Goal: Task Accomplishment & Management: Complete application form

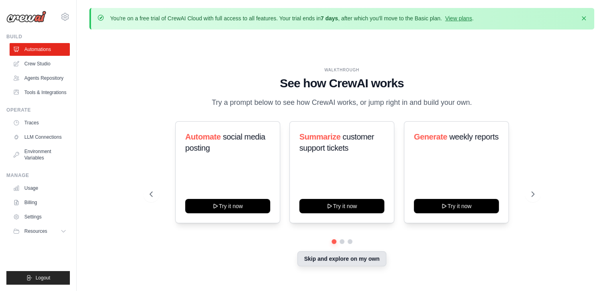
click at [355, 264] on button "Skip and explore on my own" at bounding box center [341, 259] width 89 height 15
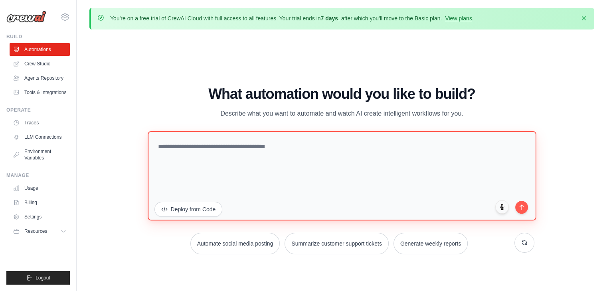
click at [349, 192] on textarea at bounding box center [342, 175] width 389 height 89
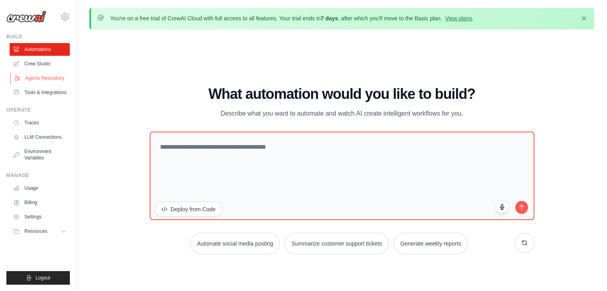
click at [45, 84] on link "Agents Repository" at bounding box center [40, 78] width 60 height 13
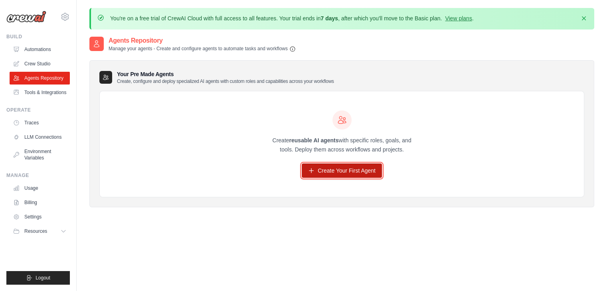
click at [317, 168] on link "Create Your First Agent" at bounding box center [342, 171] width 80 height 14
click at [315, 174] on link "Create Your First Agent" at bounding box center [342, 171] width 80 height 14
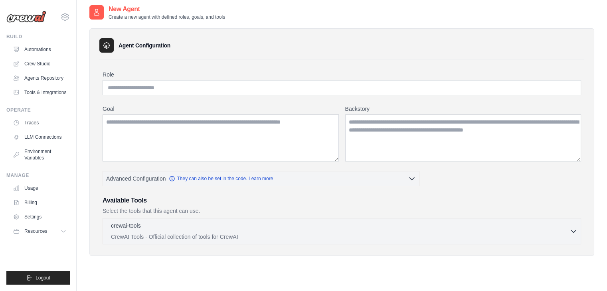
scroll to position [43, 0]
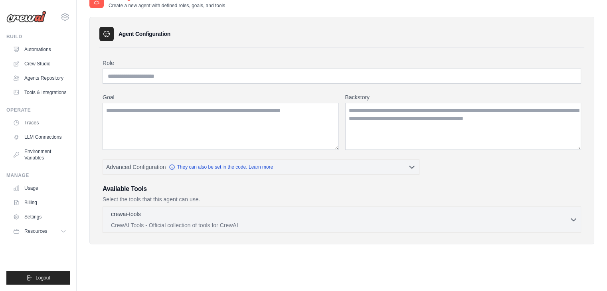
click at [262, 234] on div "Agent Configuration Role Goal Backstory Advanced Configuration" at bounding box center [341, 131] width 505 height 228
click at [275, 221] on p "CrewAI Tools - Official collection of tools for CrewAI" at bounding box center [340, 225] width 459 height 8
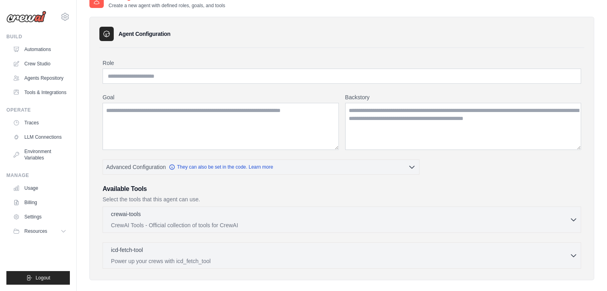
click at [326, 234] on div "crewai-tools 0 selected CrewAI Tools - Official collection of tools for CrewAI …" at bounding box center [342, 238] width 479 height 62
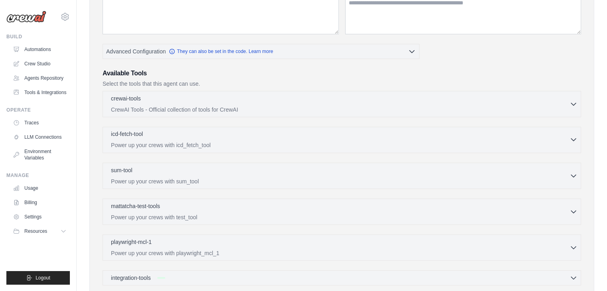
scroll to position [184, 0]
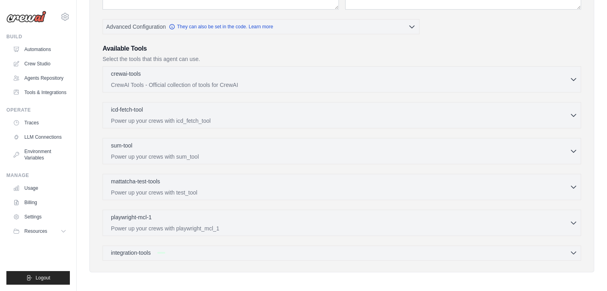
click at [264, 252] on div "integration-tools" at bounding box center [344, 253] width 467 height 8
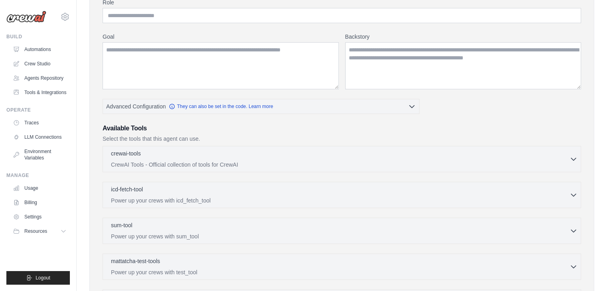
scroll to position [0, 0]
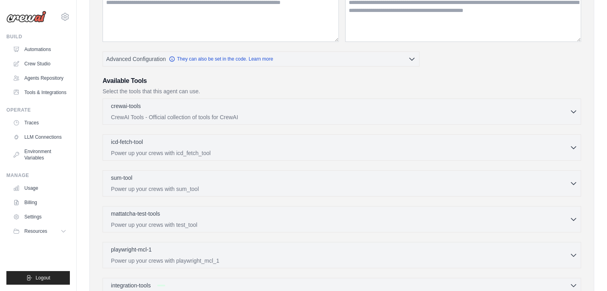
scroll to position [184, 0]
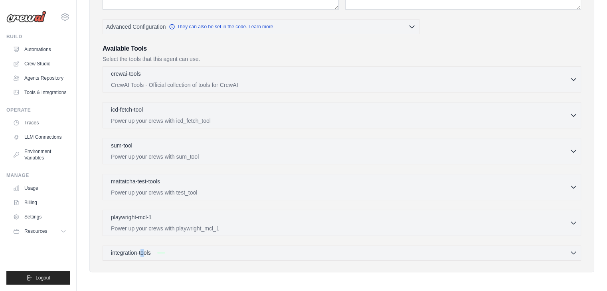
drag, startPoint x: 145, startPoint y: 246, endPoint x: 149, endPoint y: 253, distance: 8.3
click at [149, 253] on div "integration-tools Gmail" at bounding box center [342, 253] width 479 height 15
click at [149, 253] on span "integration-tools" at bounding box center [131, 253] width 40 height 8
click at [229, 252] on div "integration-tools" at bounding box center [344, 253] width 467 height 8
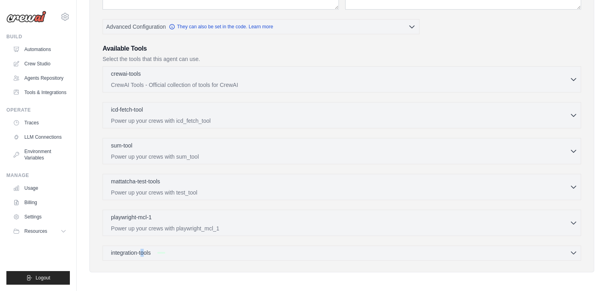
click at [229, 252] on div "integration-tools" at bounding box center [344, 253] width 467 height 8
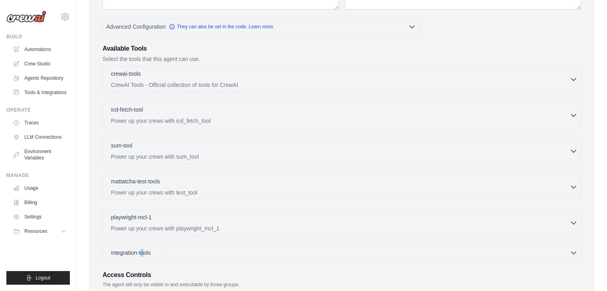
click at [229, 252] on div "integration-tools" at bounding box center [344, 253] width 467 height 8
click at [229, 252] on div "integration-tools 0 selected" at bounding box center [344, 253] width 467 height 8
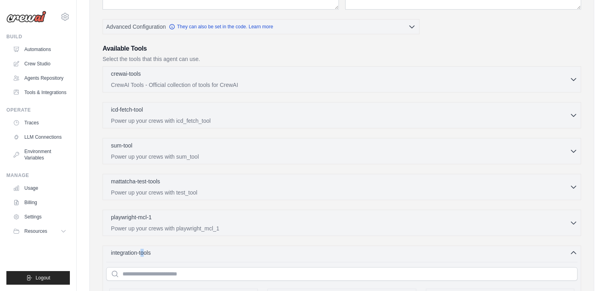
click at [229, 252] on div "integration-tools 0 selected" at bounding box center [344, 253] width 467 height 8
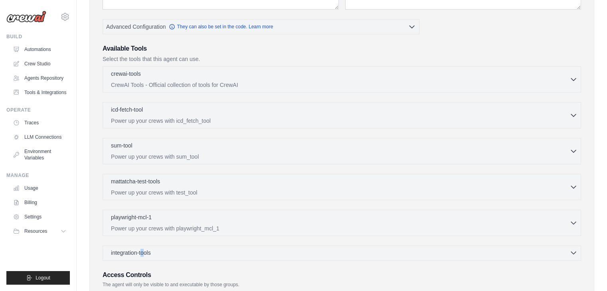
scroll to position [259, 0]
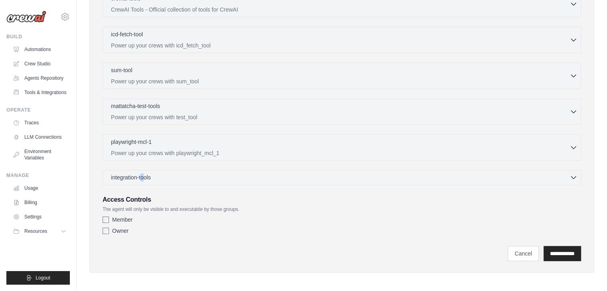
click at [173, 177] on div "integration-tools 0 selected" at bounding box center [344, 178] width 467 height 8
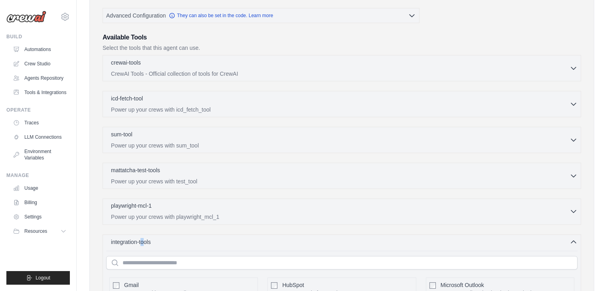
scroll to position [0, 0]
click at [163, 66] on div "crewai-tools 0 selected" at bounding box center [340, 63] width 459 height 10
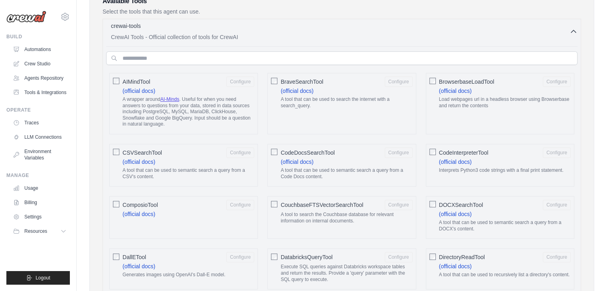
scroll to position [231, 0]
click at [164, 38] on p "CrewAI Tools - Official collection of tools for CrewAI" at bounding box center [340, 38] width 459 height 8
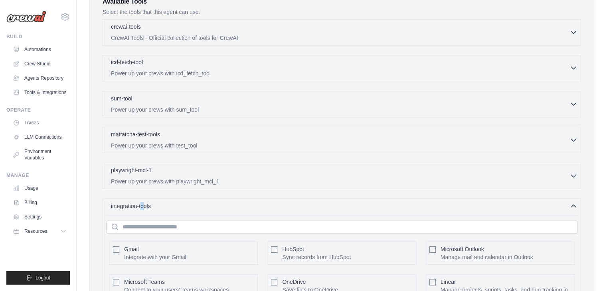
click at [158, 59] on div "icd-fetch-tool 0 selected" at bounding box center [340, 63] width 459 height 10
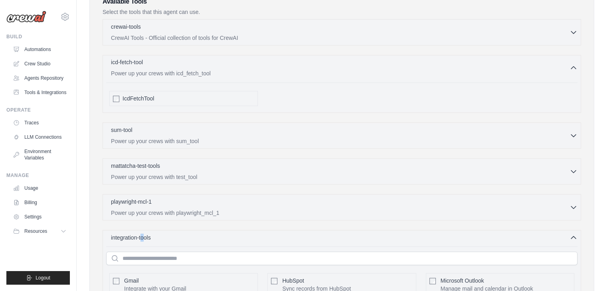
click at [158, 59] on div "icd-fetch-tool 0 selected" at bounding box center [340, 63] width 459 height 10
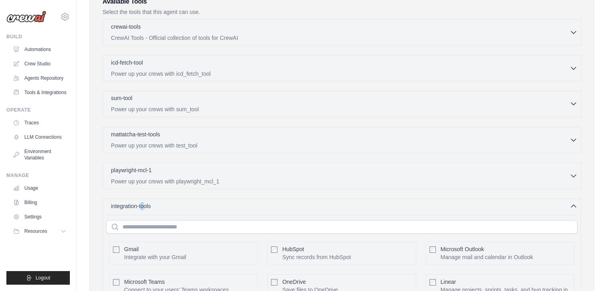
click at [150, 97] on div "sum-tool 0 selected" at bounding box center [340, 99] width 459 height 10
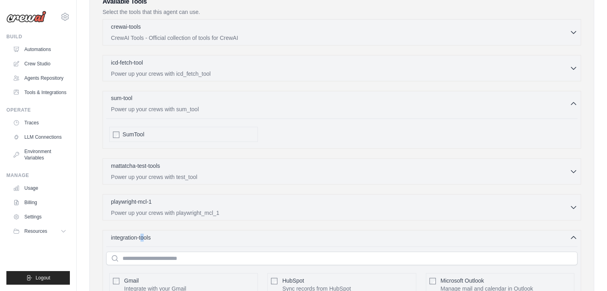
click at [150, 97] on div "sum-tool 0 selected" at bounding box center [340, 99] width 459 height 10
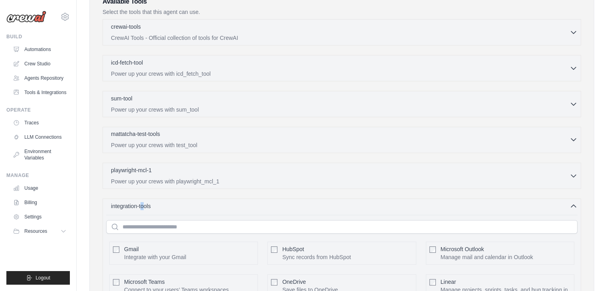
click at [147, 134] on p "mattatcha-test-tools" at bounding box center [135, 134] width 49 height 8
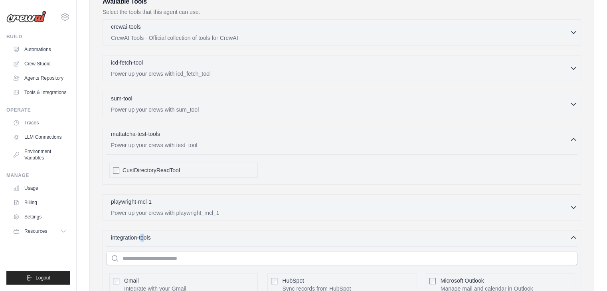
click at [147, 134] on p "mattatcha-test-tools" at bounding box center [135, 134] width 49 height 8
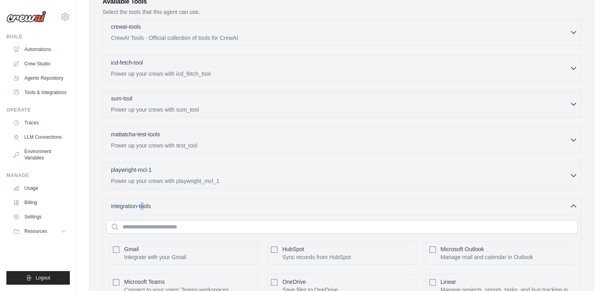
click at [145, 170] on p "playwright-mcl-1" at bounding box center [131, 170] width 41 height 8
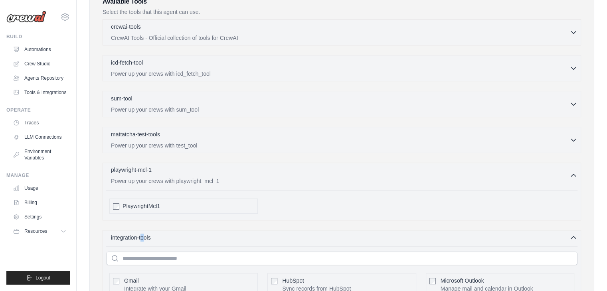
click at [145, 170] on p "playwright-mcl-1" at bounding box center [131, 170] width 41 height 8
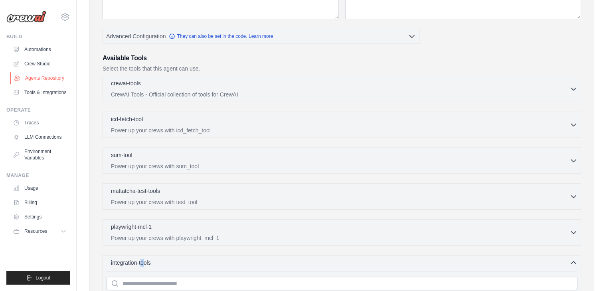
scroll to position [0, 0]
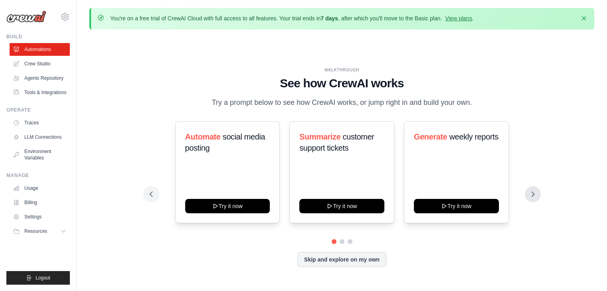
click at [535, 202] on div "WALKTHROUGH See how CrewAI works Try a prompt below to see how CrewAI works, or…" at bounding box center [342, 173] width 404 height 213
click at [531, 198] on icon at bounding box center [534, 194] width 8 height 8
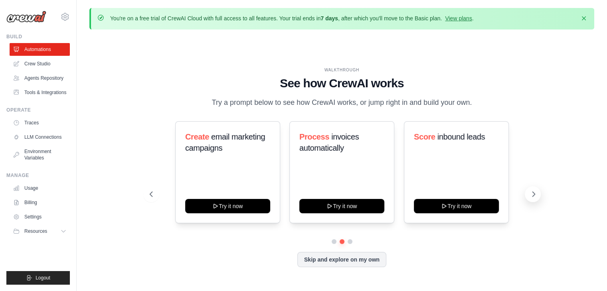
click at [531, 198] on icon at bounding box center [534, 194] width 8 height 8
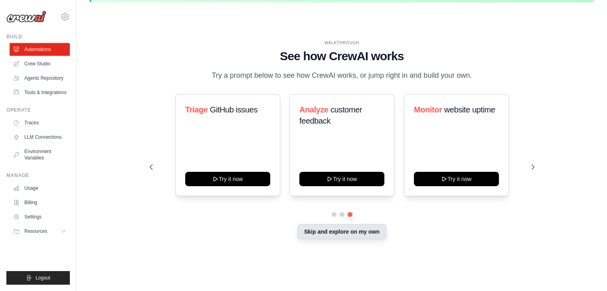
click at [313, 234] on button "Skip and explore on my own" at bounding box center [341, 231] width 89 height 15
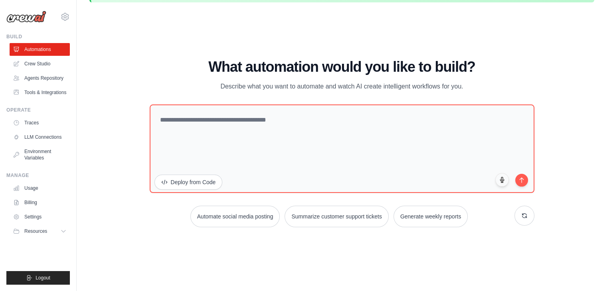
click at [241, 202] on div "What automation would you like to build? Describe what you want to automate and…" at bounding box center [342, 143] width 385 height 168
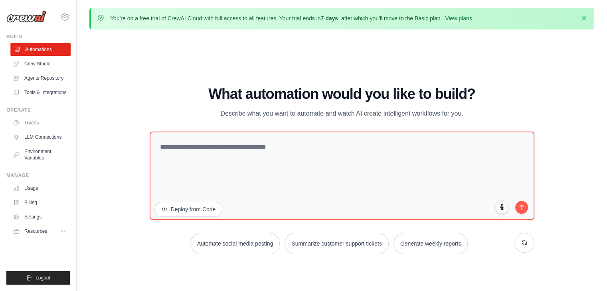
click at [32, 55] on link "Automations" at bounding box center [40, 49] width 60 height 13
click at [36, 64] on link "Crew Studio" at bounding box center [40, 63] width 60 height 13
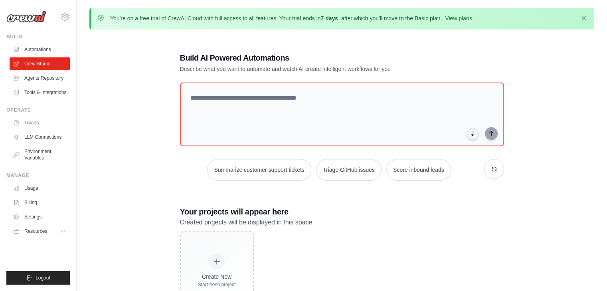
scroll to position [43, 0]
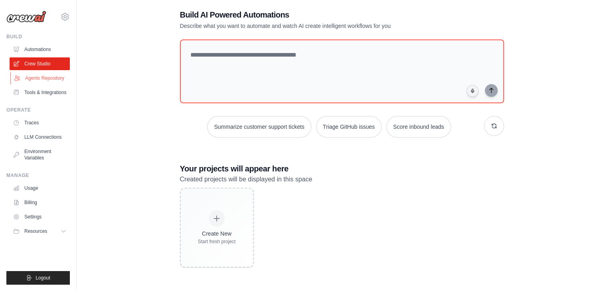
click at [47, 79] on link "Agents Repository" at bounding box center [40, 78] width 60 height 13
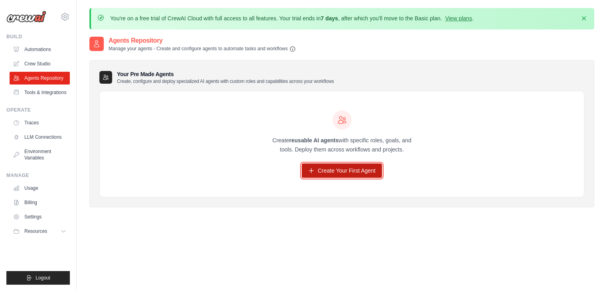
click at [329, 173] on link "Create Your First Agent" at bounding box center [342, 171] width 80 height 14
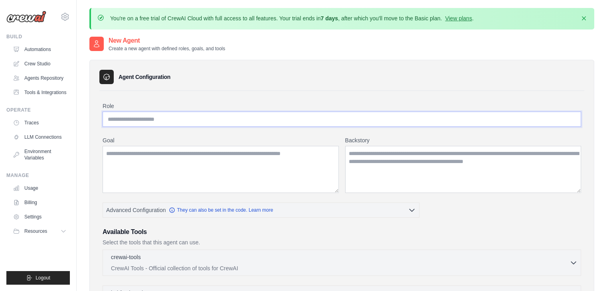
click at [138, 115] on input "Role" at bounding box center [342, 119] width 479 height 15
type input "**********"
click at [128, 180] on textarea "Goal" at bounding box center [221, 169] width 236 height 47
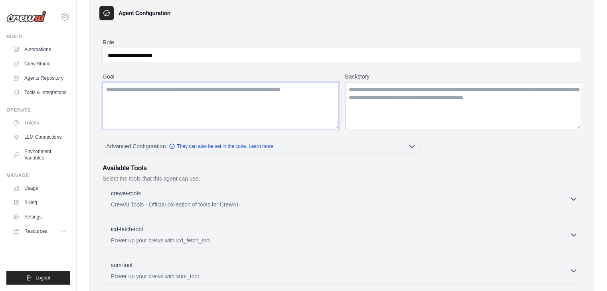
scroll to position [65, 0]
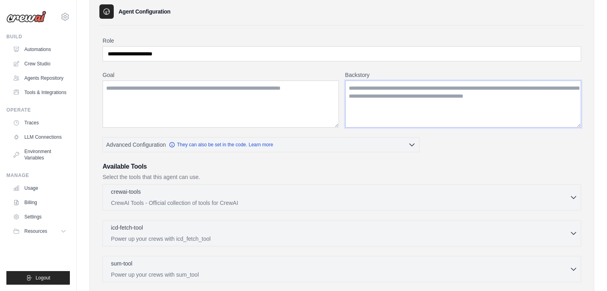
click at [347, 100] on textarea "Backstory" at bounding box center [463, 104] width 236 height 47
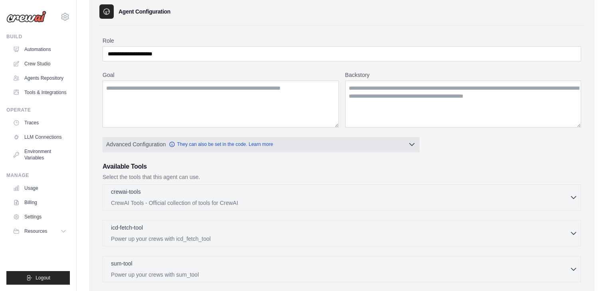
click at [414, 144] on icon "button" at bounding box center [412, 145] width 8 height 8
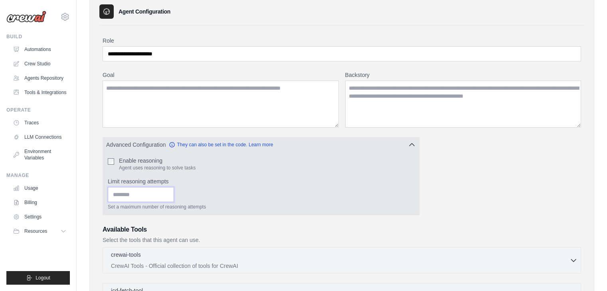
click at [139, 192] on input "Limit reasoning attempts" at bounding box center [141, 194] width 66 height 15
click at [216, 146] on link "They can also be set in the code. Learn more" at bounding box center [221, 144] width 104 height 6
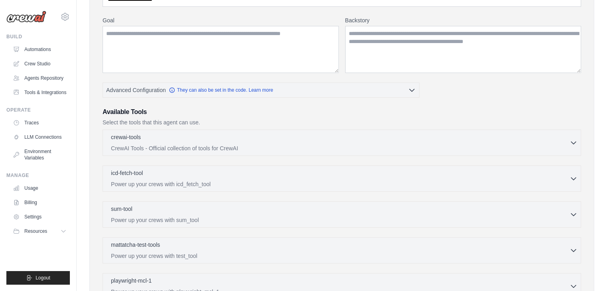
scroll to position [0, 0]
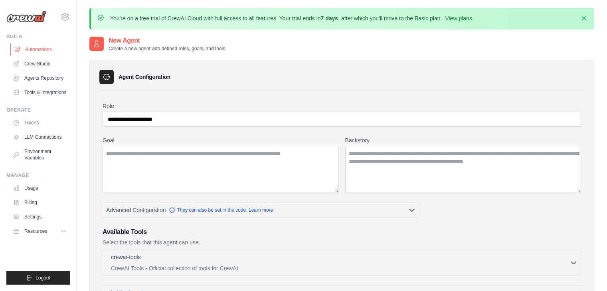
click at [34, 47] on link "Automations" at bounding box center [40, 49] width 60 height 13
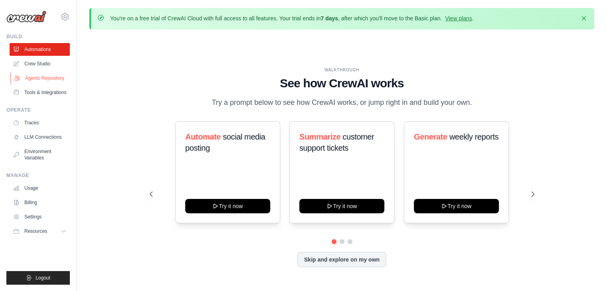
click at [32, 84] on link "Agents Repository" at bounding box center [40, 78] width 60 height 13
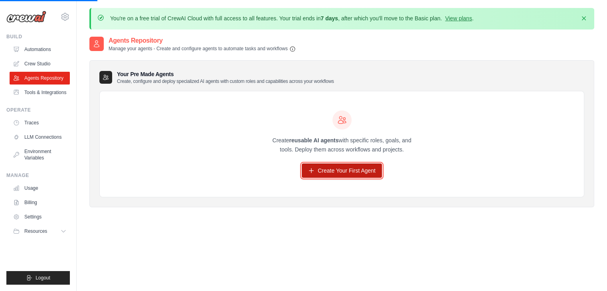
click at [322, 170] on link "Create Your First Agent" at bounding box center [342, 171] width 80 height 14
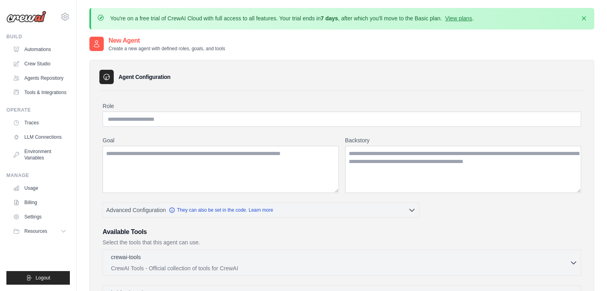
scroll to position [1, 0]
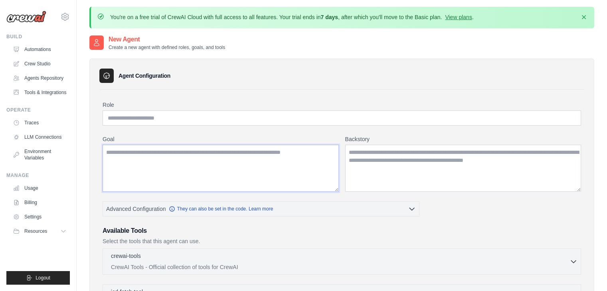
click at [201, 178] on textarea "Goal" at bounding box center [221, 168] width 236 height 47
paste textarea "**********"
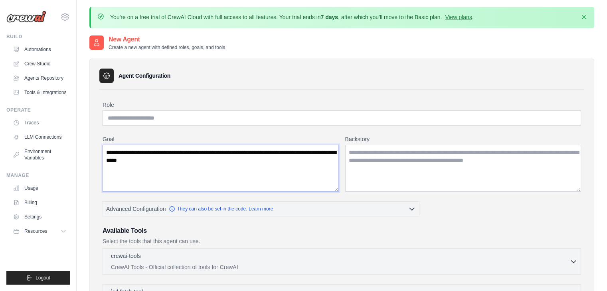
type textarea "**********"
click at [394, 163] on textarea "Backstory" at bounding box center [463, 168] width 236 height 47
paste textarea "**********"
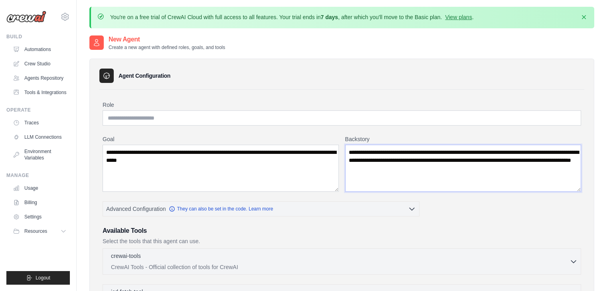
type textarea "**********"
click at [154, 121] on input "Role" at bounding box center [342, 118] width 479 height 15
paste input "**********"
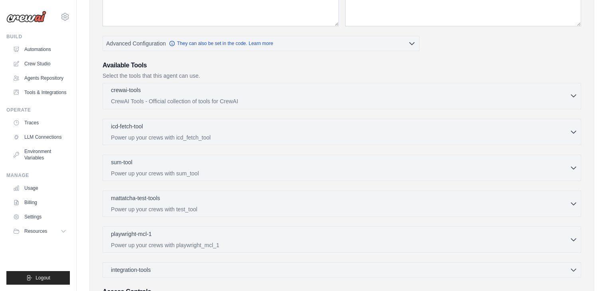
scroll to position [167, 0]
type input "**********"
click at [198, 89] on div "crewai-tools 0 selected" at bounding box center [340, 91] width 459 height 10
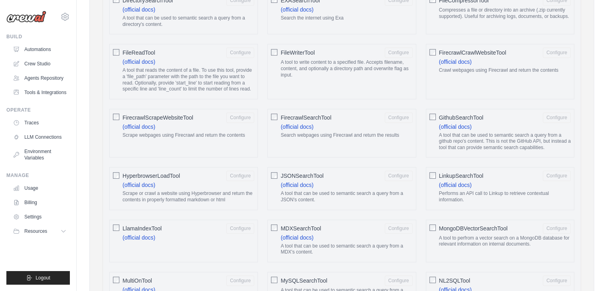
scroll to position [542, 0]
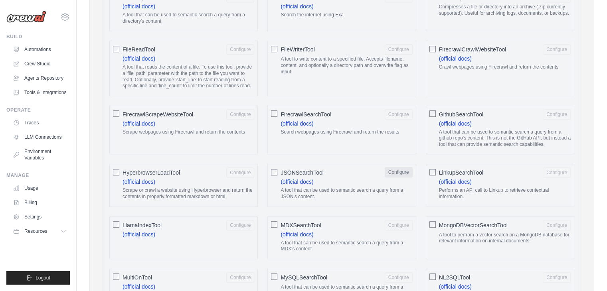
click at [393, 178] on button "Configure" at bounding box center [399, 172] width 28 height 10
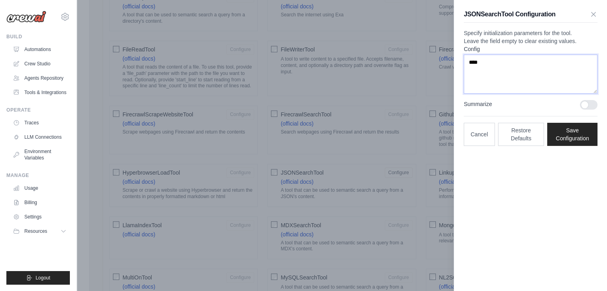
click at [523, 90] on textarea "****" at bounding box center [531, 74] width 134 height 39
click at [511, 93] on textarea "****" at bounding box center [531, 74] width 134 height 39
paste textarea "**********"
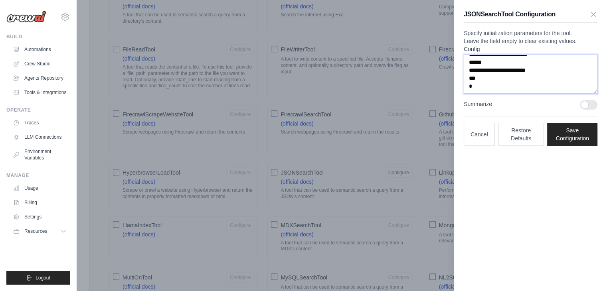
type textarea "**********"
click at [587, 110] on div at bounding box center [589, 105] width 18 height 10
click at [572, 146] on button "Save Configuration" at bounding box center [572, 134] width 50 height 23
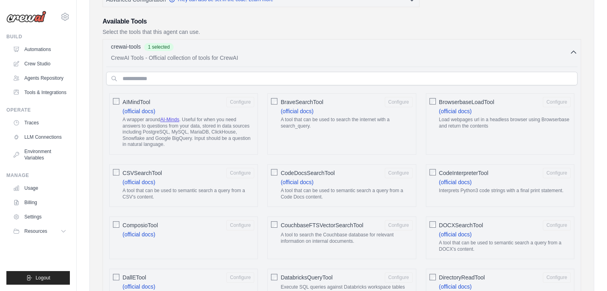
scroll to position [214, 0]
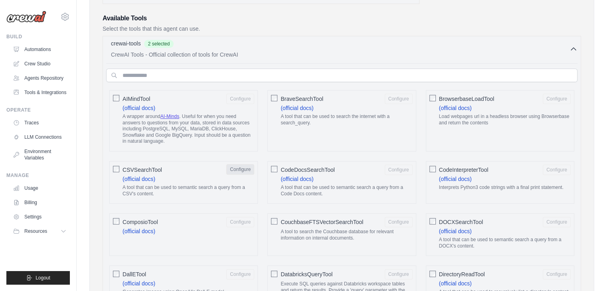
click at [242, 165] on button "Configure" at bounding box center [240, 170] width 28 height 10
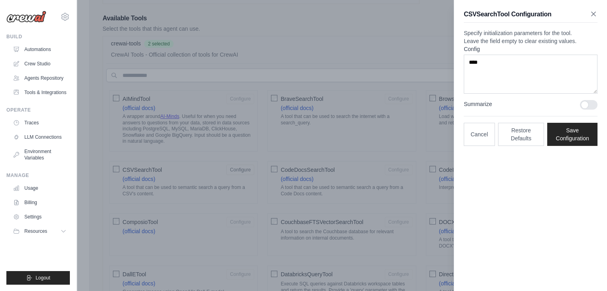
click at [592, 16] on icon "button" at bounding box center [594, 14] width 4 height 4
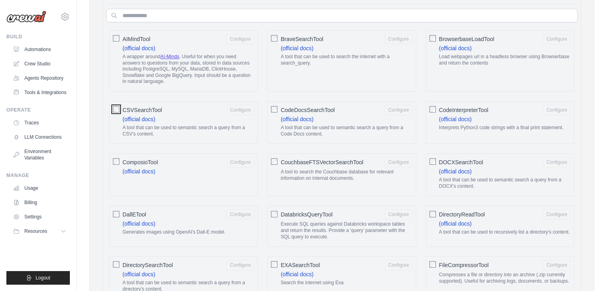
scroll to position [274, 0]
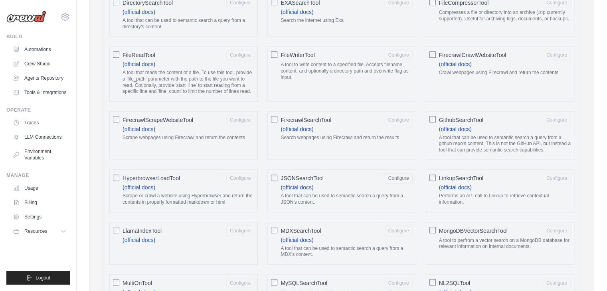
scroll to position [537, 0]
click at [555, 182] on button "Configure" at bounding box center [557, 177] width 28 height 10
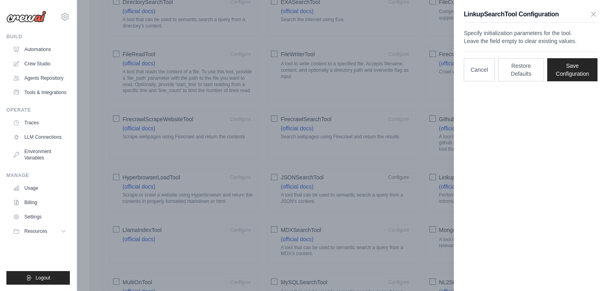
click at [597, 9] on div "LinkupSearchTool Configuration Specify initialization parameters for the tool. …" at bounding box center [530, 45] width 153 height 91
click at [596, 18] on div "LinkupSearchTool Configuration" at bounding box center [531, 16] width 134 height 13
click at [496, 81] on div "Cancel Restore Defaults Save Configuration" at bounding box center [531, 67] width 134 height 30
click at [492, 81] on button "Cancel" at bounding box center [479, 69] width 31 height 23
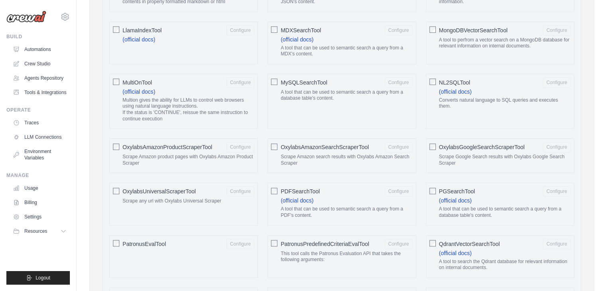
scroll to position [739, 0]
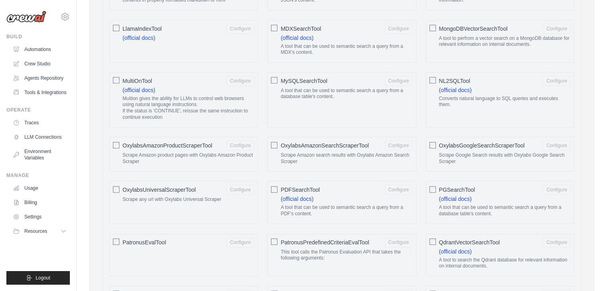
click at [334, 196] on div "AIMindTool Configure (official docs) A wrapper around AI-Minds . Useful for whe…" at bounding box center [342, 195] width 472 height 1266
click at [332, 198] on div "PDFSearchTool Configure (official docs) A tool that can be used to semantic sea…" at bounding box center [342, 202] width 149 height 43
drag, startPoint x: 321, startPoint y: 202, endPoint x: 95, endPoint y: 232, distance: 228.4
click at [95, 232] on div "**********" at bounding box center [341, 204] width 505 height 1766
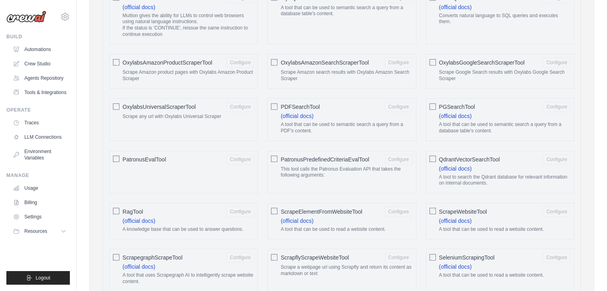
scroll to position [823, 0]
click at [216, 165] on div "PatronusEvalTool Configure" at bounding box center [189, 159] width 132 height 10
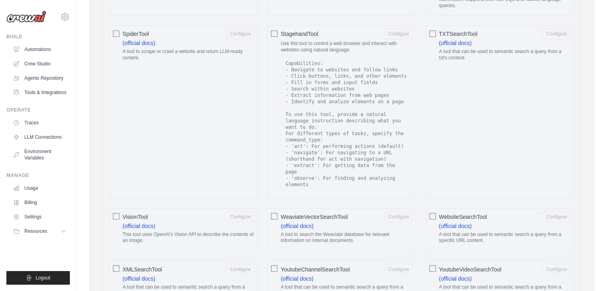
scroll to position [1261, 0]
